Goal: Task Accomplishment & Management: Complete application form

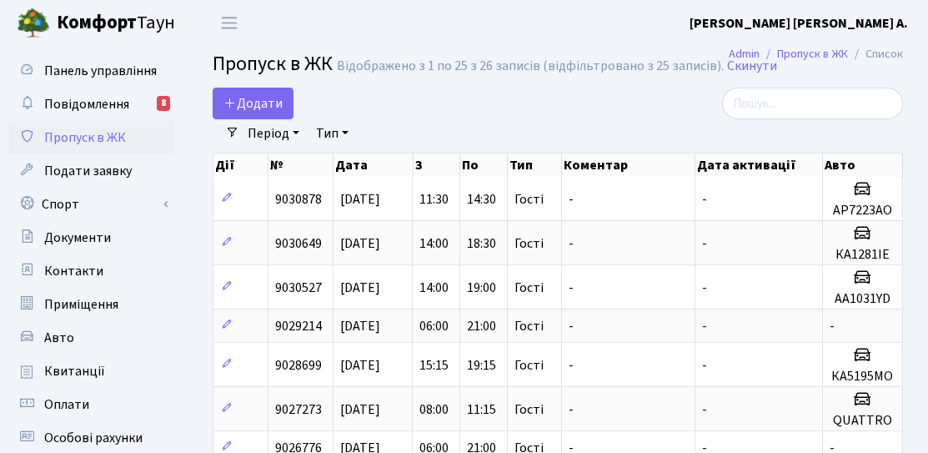
select select "25"
click at [273, 108] on span "Додати" at bounding box center [252, 103] width 59 height 18
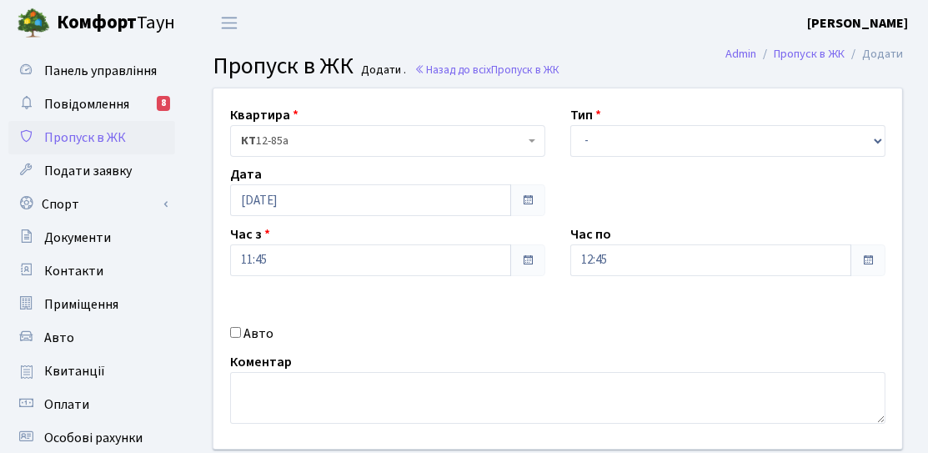
click at [237, 329] on input "Авто" at bounding box center [235, 332] width 11 height 11
checkbox input "true"
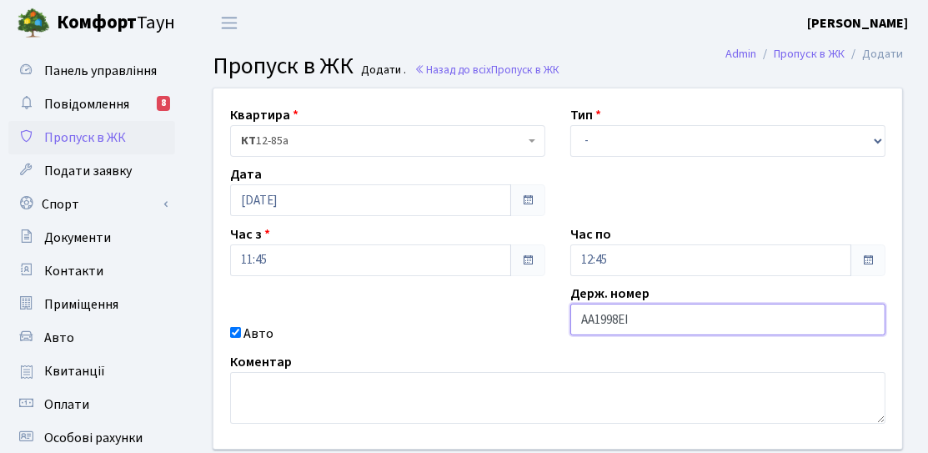
type input "АА1998ЕІ"
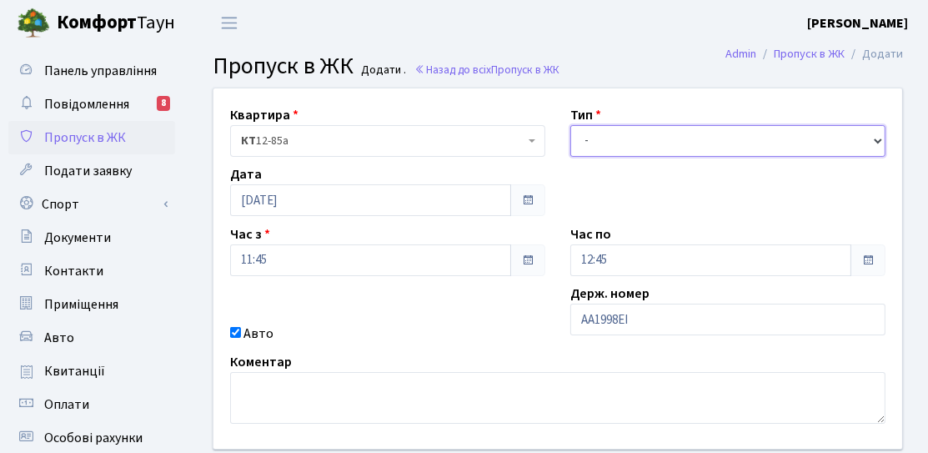
click at [625, 138] on select "- Доставка Таксі Гості Сервіс" at bounding box center [727, 141] width 315 height 32
click at [570, 125] on select "- Доставка Таксі Гості Сервіс" at bounding box center [727, 141] width 315 height 32
drag, startPoint x: 626, startPoint y: 135, endPoint x: 626, endPoint y: 150, distance: 15.0
click at [626, 135] on select "- Доставка Таксі Гості Сервіс" at bounding box center [727, 141] width 315 height 32
select select "3"
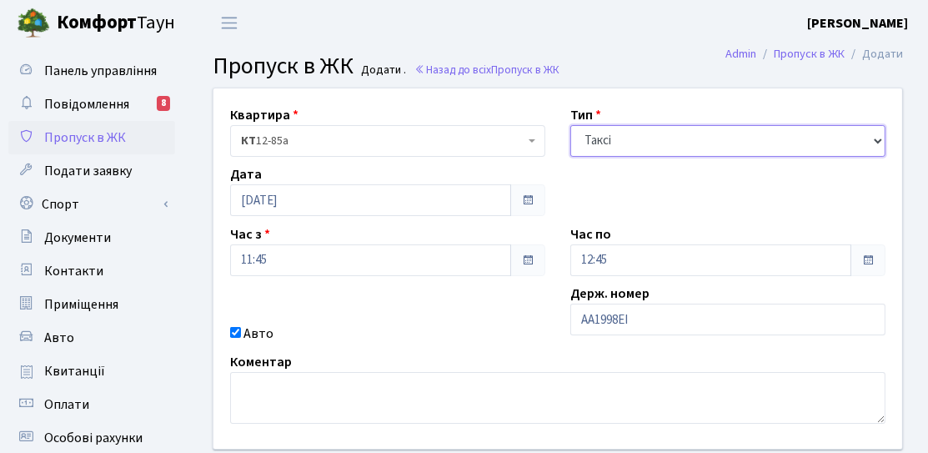
click at [570, 125] on select "- Доставка Таксі Гості Сервіс" at bounding box center [727, 141] width 315 height 32
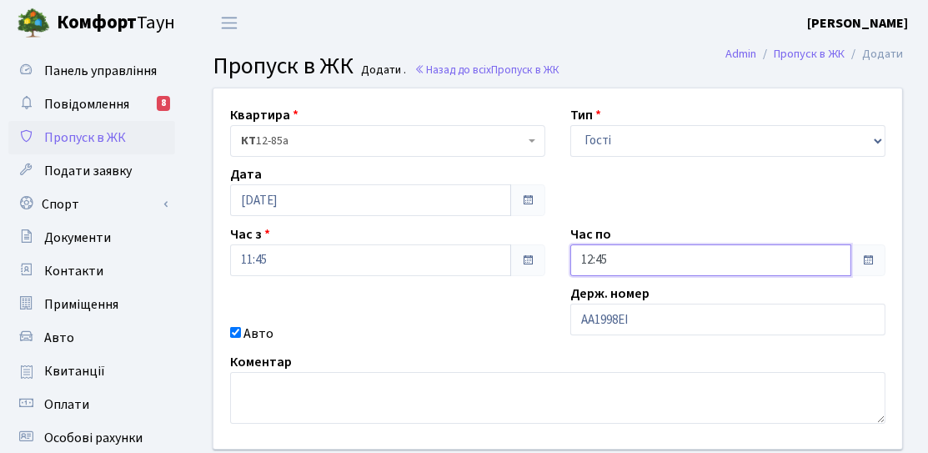
click at [625, 258] on input "12:45" at bounding box center [710, 260] width 281 height 32
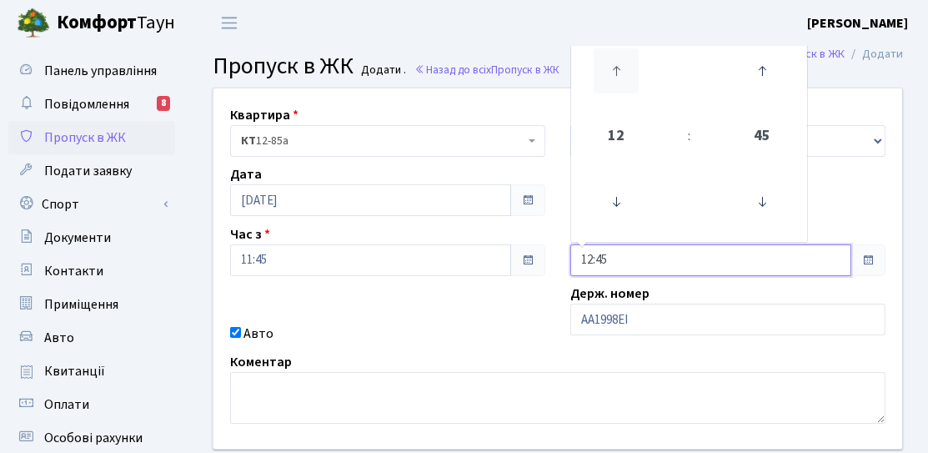
click at [614, 88] on icon at bounding box center [616, 70] width 45 height 45
click at [628, 88] on icon at bounding box center [616, 70] width 45 height 45
type input "16:45"
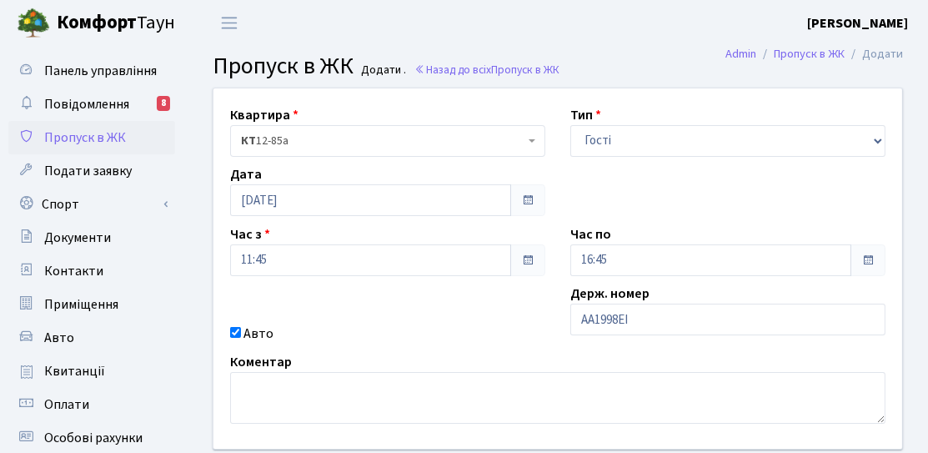
click at [459, 304] on div "Квартира <b>КТ</b>&nbsp;&nbsp;&nbsp;&nbsp;12-85а КТ 12-85а Тип - Доставка Таксі…" at bounding box center [558, 268] width 714 height 360
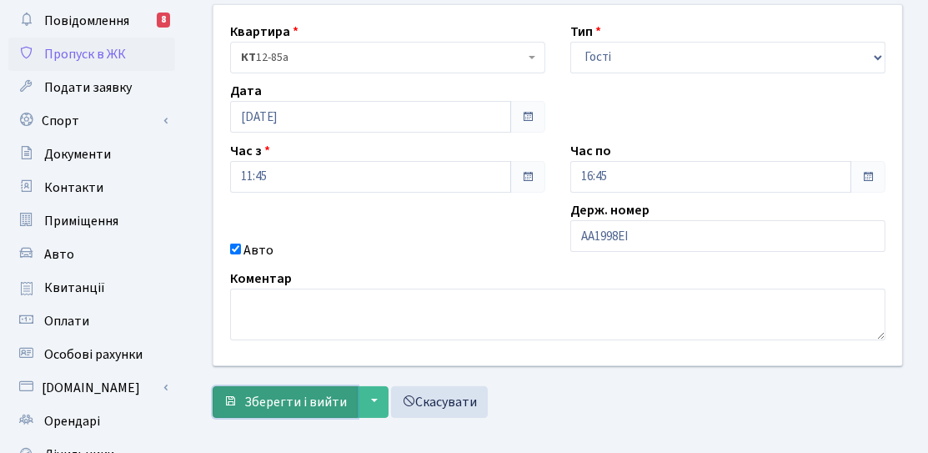
click at [264, 406] on span "Зберегти і вийти" at bounding box center [295, 402] width 103 height 18
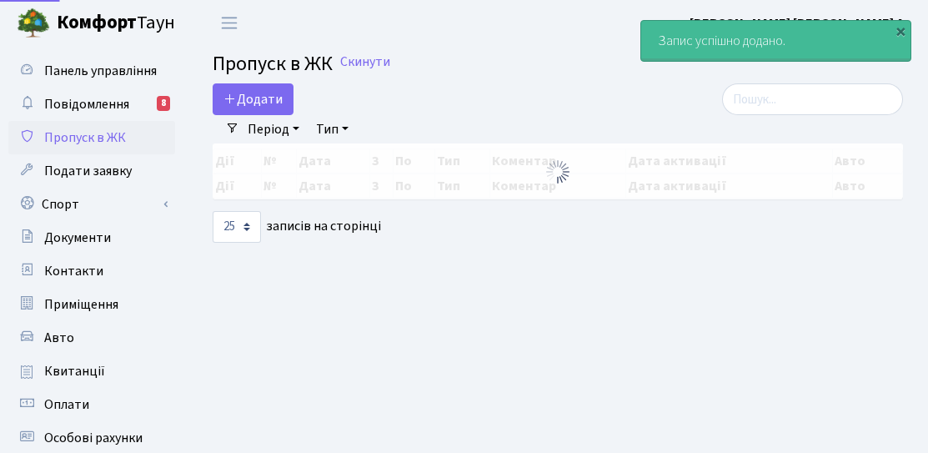
select select "25"
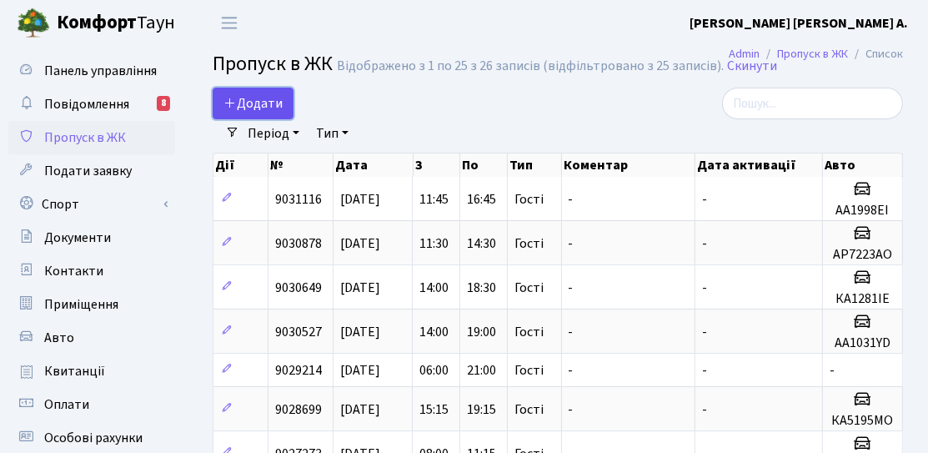
click at [244, 106] on span "Додати" at bounding box center [252, 103] width 59 height 18
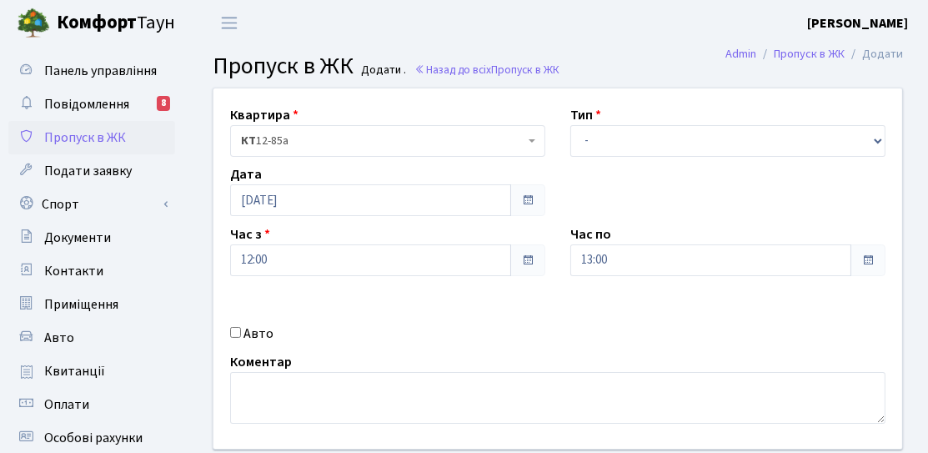
click at [233, 333] on input "Авто" at bounding box center [235, 332] width 11 height 11
checkbox input "true"
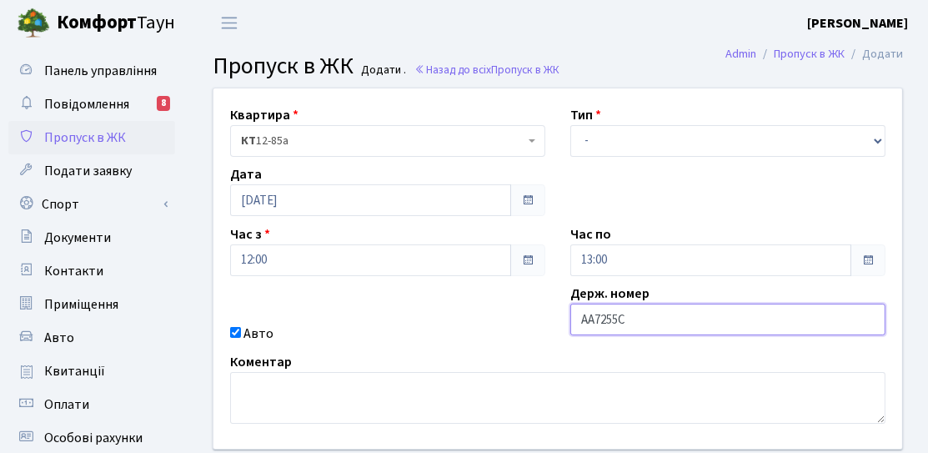
type input "АА7255СН"
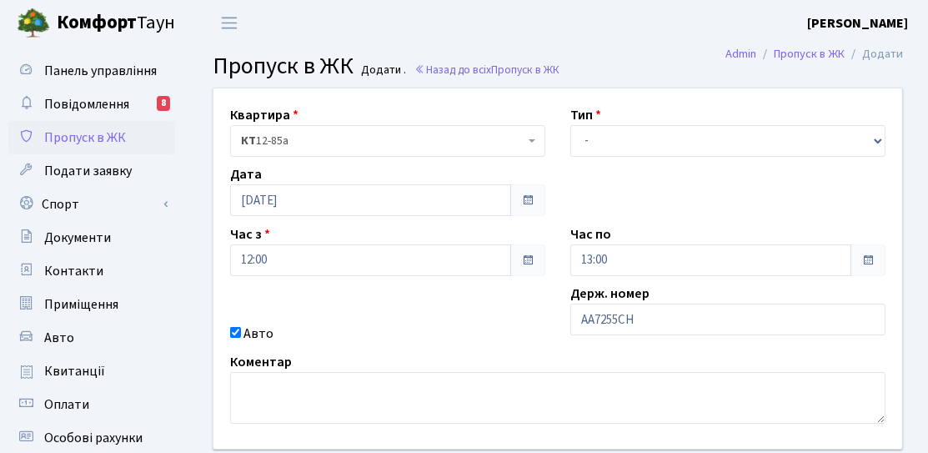
click at [620, 203] on div "Квартира <b>КТ</b>&nbsp;&nbsp;&nbsp;&nbsp;12-85а КТ 12-85а Тип - Доставка Таксі…" at bounding box center [558, 268] width 714 height 360
drag, startPoint x: 610, startPoint y: 131, endPoint x: 610, endPoint y: 145, distance: 14.2
click at [610, 131] on select "- Доставка Таксі Гості Сервіс" at bounding box center [727, 141] width 315 height 32
select select "3"
click at [570, 125] on select "- Доставка Таксі Гості Сервіс" at bounding box center [727, 141] width 315 height 32
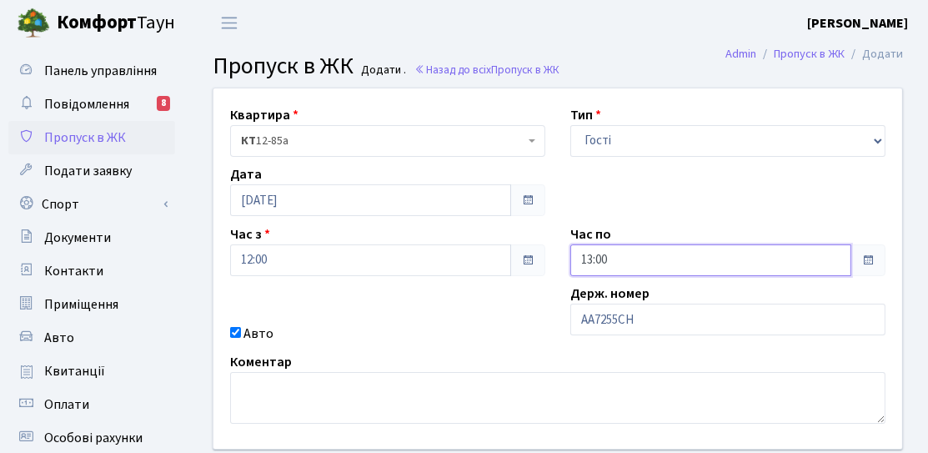
click at [617, 254] on input "13:00" at bounding box center [710, 260] width 281 height 32
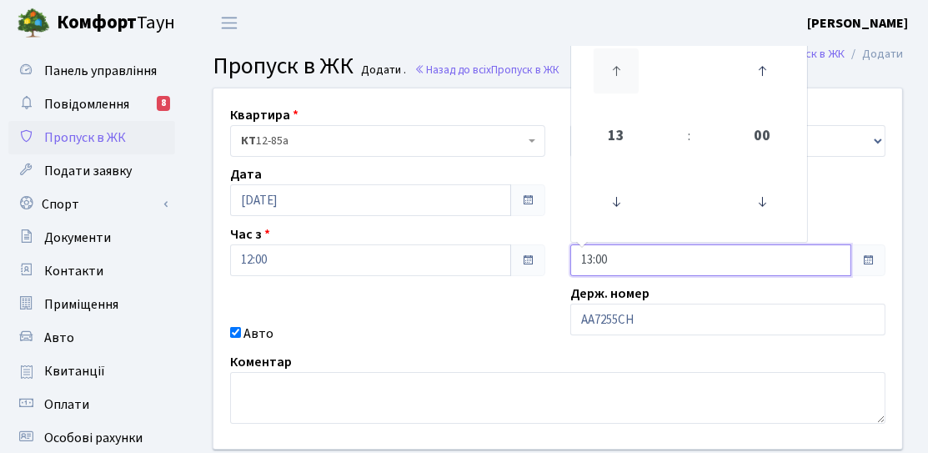
click at [613, 63] on icon at bounding box center [616, 70] width 45 height 45
click at [613, 67] on icon at bounding box center [616, 70] width 45 height 45
type input "16:00"
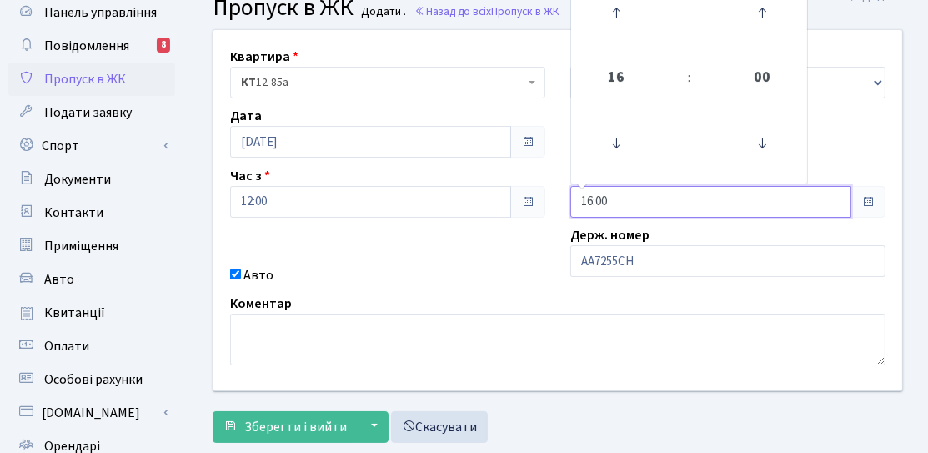
scroll to position [83, 0]
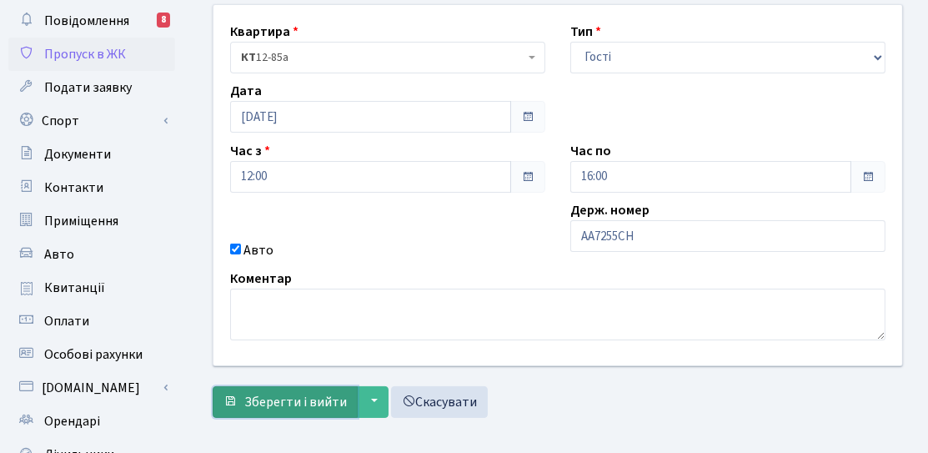
click at [268, 402] on span "Зберегти і вийти" at bounding box center [295, 402] width 103 height 18
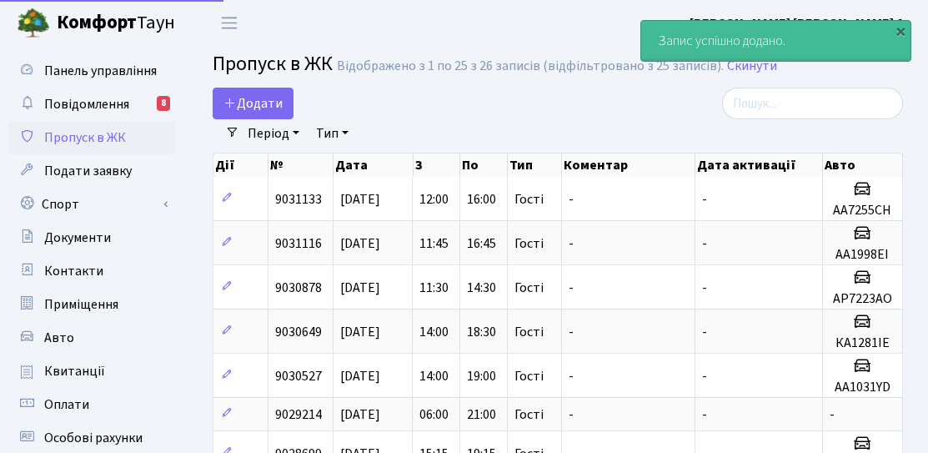
select select "25"
